Goal: Check status

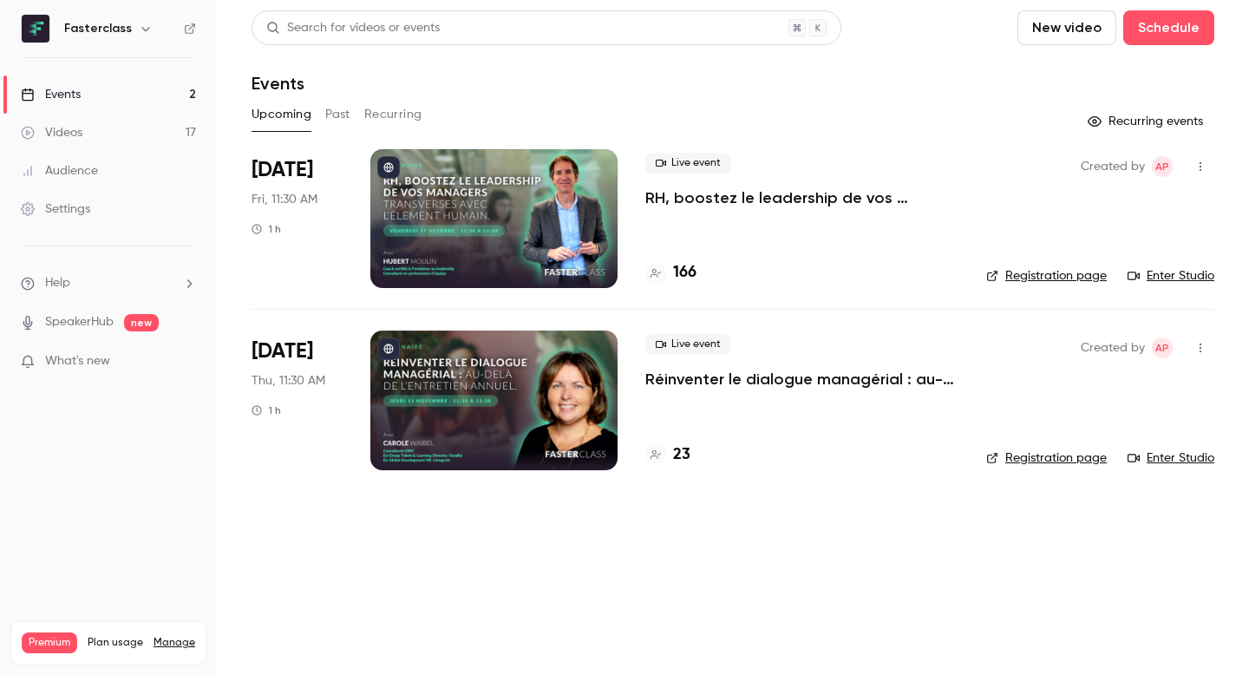
click at [546, 385] on div at bounding box center [493, 399] width 247 height 139
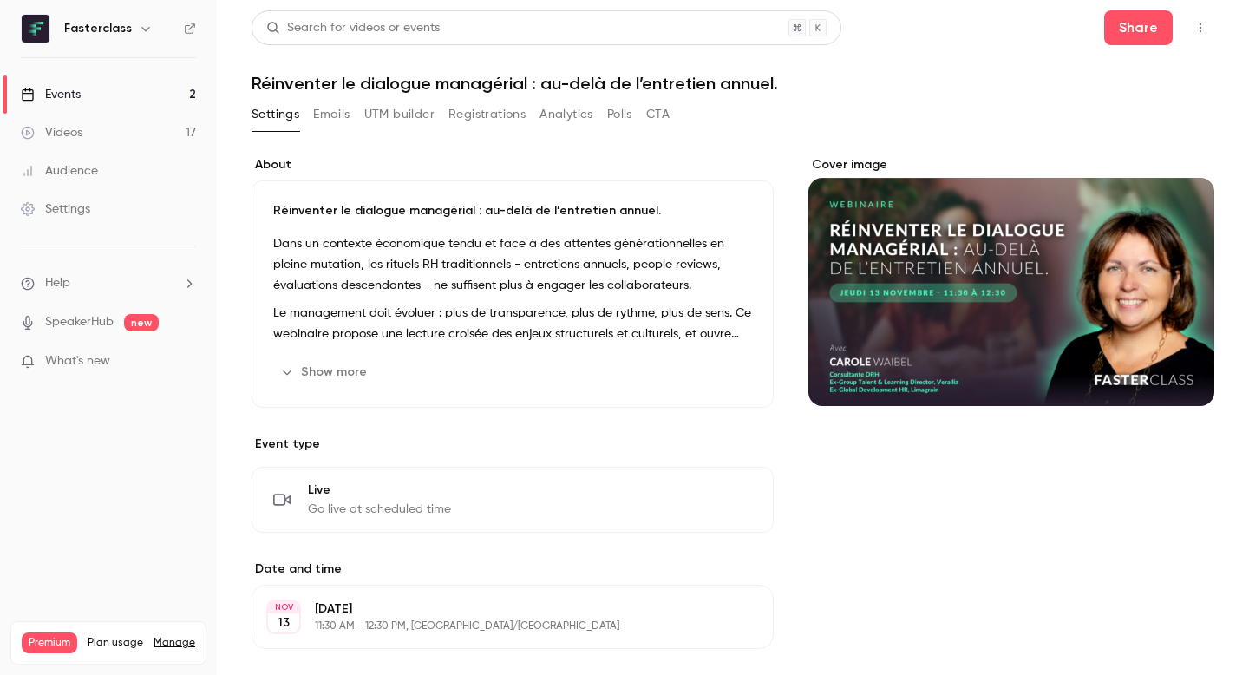
click at [473, 114] on button "Registrations" at bounding box center [486, 115] width 77 height 28
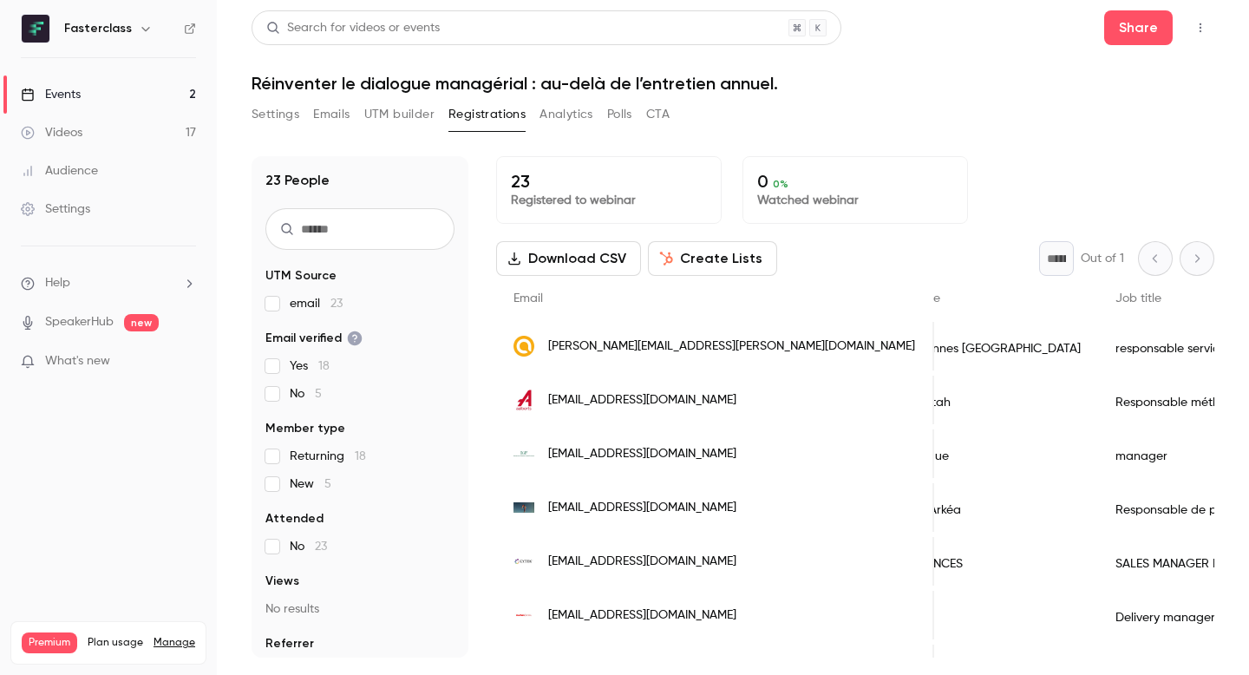
click at [108, 87] on link "Events 2" at bounding box center [108, 94] width 217 height 38
